Goal: Share content

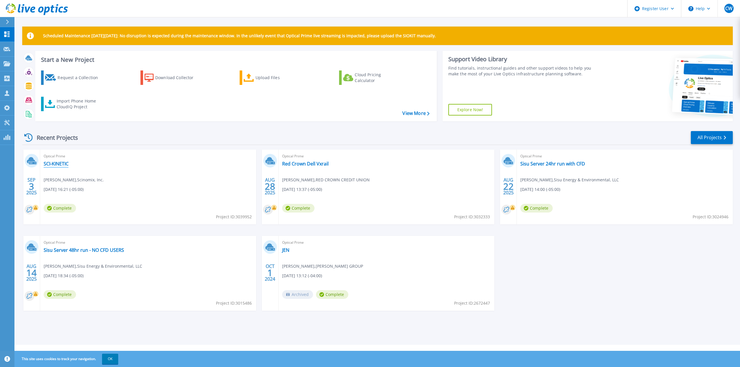
click at [62, 164] on link "SCI-KINETIC" at bounding box center [56, 164] width 25 height 6
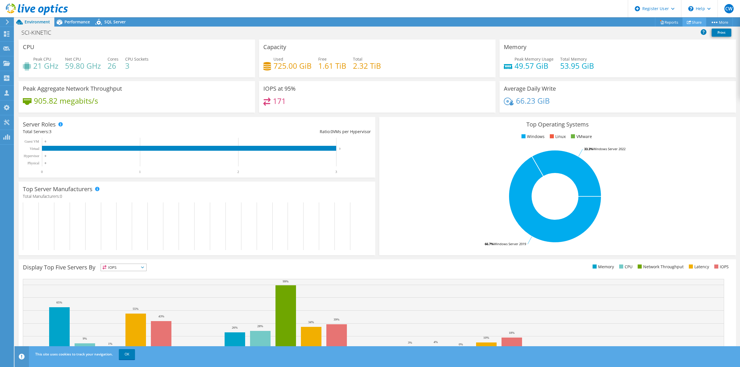
click at [693, 21] on link "Share" at bounding box center [694, 22] width 24 height 9
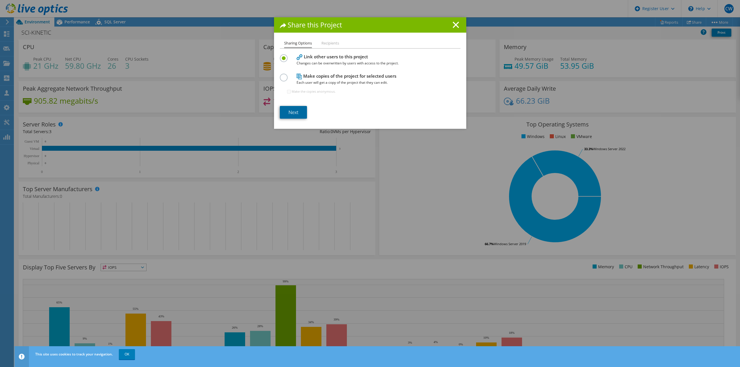
click at [292, 110] on link "Next" at bounding box center [293, 112] width 27 height 13
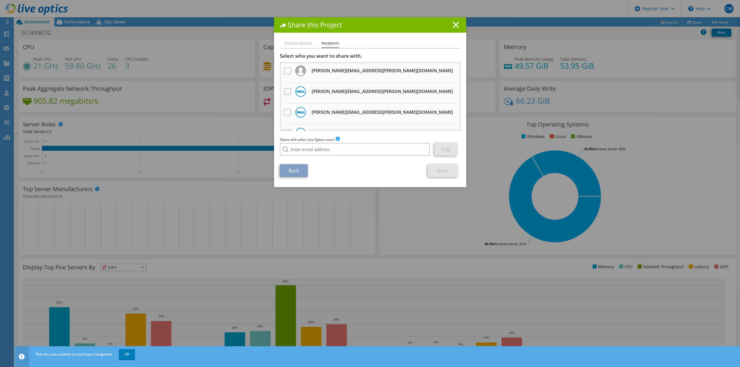
click at [286, 93] on label at bounding box center [288, 91] width 8 height 7
click at [0, 0] on input "checkbox" at bounding box center [0, 0] width 0 height 0
click at [447, 170] on link "Share" at bounding box center [443, 170] width 30 height 13
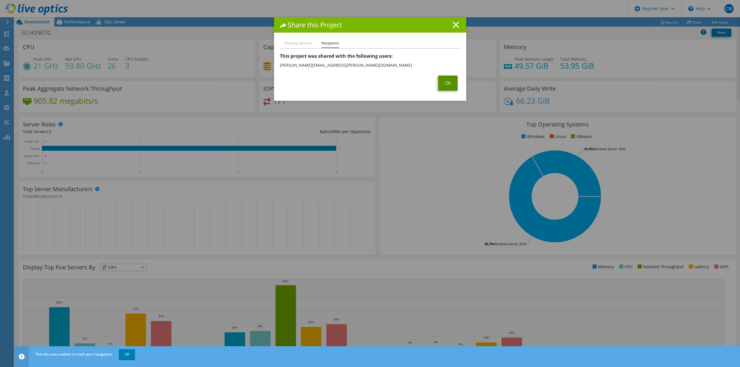
click at [444, 88] on link "Ok" at bounding box center [447, 83] width 19 height 15
